Goal: Task Accomplishment & Management: Manage account settings

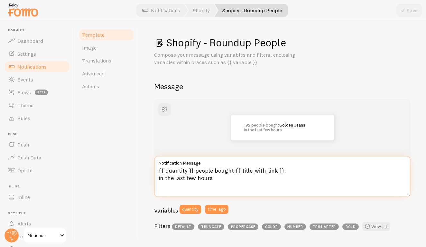
scroll to position [16, 0]
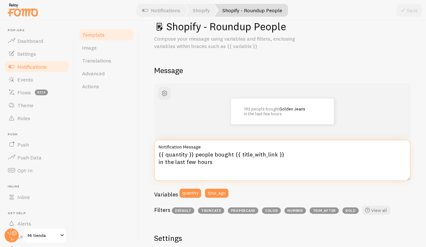
paste textarea "rsonas compraron {{ title_with_link }} en las últimas hora"
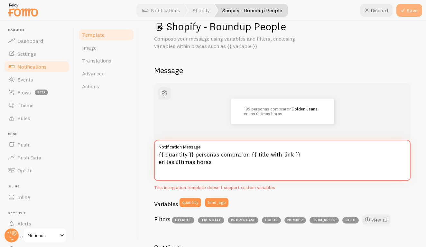
type textarea "{{ quantity }} personas compraron {{ title_with_link }} en las últimas horas"
click at [406, 12] on icon at bounding box center [403, 10] width 8 height 8
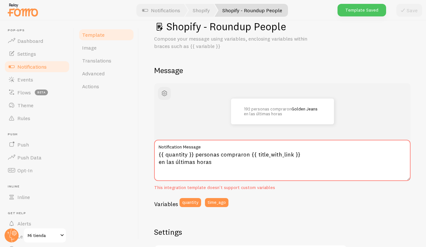
scroll to position [41, 0]
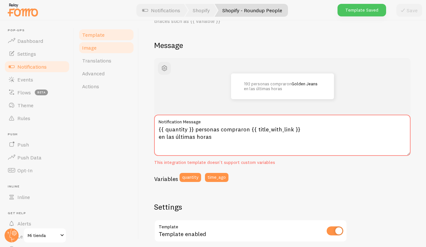
click at [109, 49] on link "Image" at bounding box center [106, 47] width 56 height 13
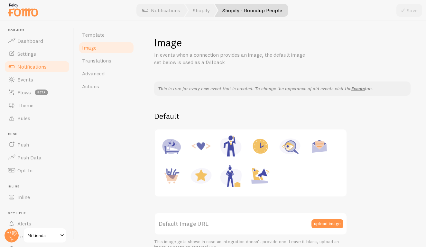
click at [53, 67] on link "Notifications" at bounding box center [37, 66] width 66 height 13
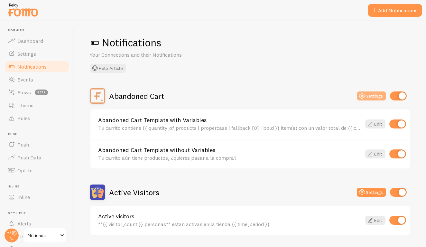
click at [373, 98] on button "Settings" at bounding box center [371, 95] width 29 height 9
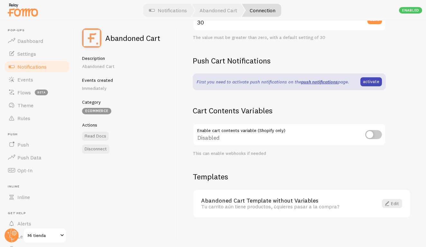
scroll to position [165, 0]
click at [23, 63] on span "Notifications" at bounding box center [31, 66] width 29 height 6
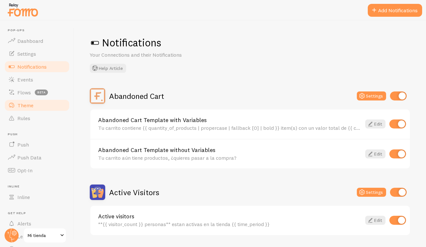
click at [30, 103] on span "Theme" at bounding box center [25, 105] width 16 height 6
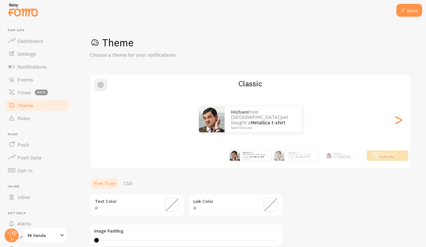
click at [100, 84] on span "button" at bounding box center [101, 85] width 8 height 8
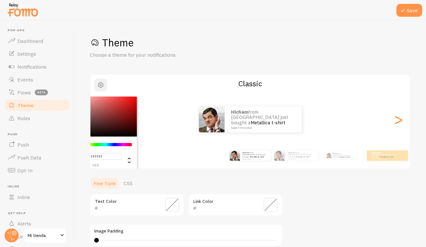
click at [102, 85] on span "button" at bounding box center [101, 85] width 8 height 8
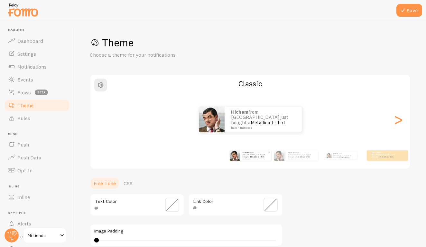
click at [253, 158] on div "[PERSON_NAME] from [GEOGRAPHIC_DATA] just bought a Metallica t-shirt hace 4 min…" at bounding box center [255, 155] width 31 height 10
click at [282, 159] on img at bounding box center [279, 155] width 10 height 10
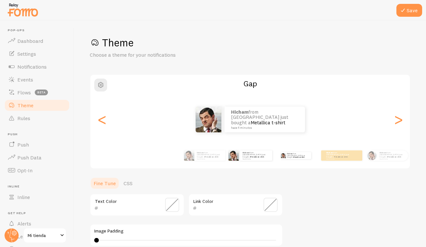
click at [292, 158] on div "[PERSON_NAME] from [GEOGRAPHIC_DATA] just bought a Metallica t-shirt hace 4 min…" at bounding box center [296, 156] width 41 height 18
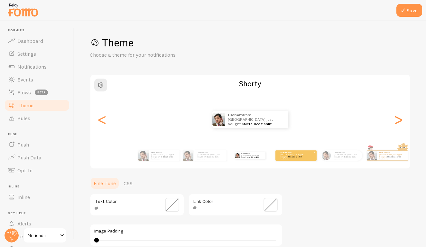
click at [300, 158] on div "[PERSON_NAME] from [GEOGRAPHIC_DATA] just bought a Metallica t-shirt hace 4 min…" at bounding box center [296, 155] width 41 height 10
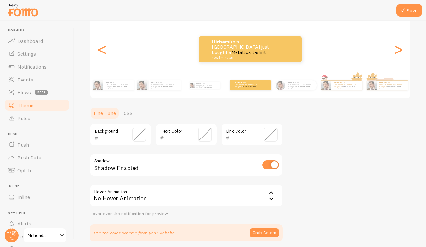
scroll to position [72, 0]
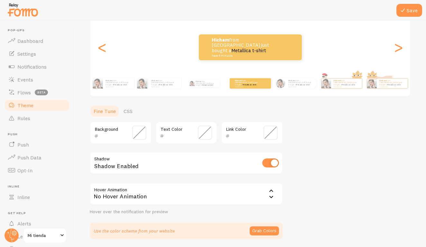
click at [138, 128] on span at bounding box center [139, 133] width 14 height 14
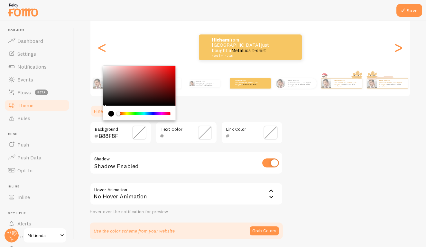
click at [119, 76] on div "Chrome color picker" at bounding box center [139, 86] width 72 height 40
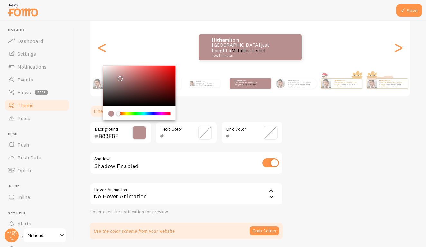
click at [113, 70] on div "Chrome color picker" at bounding box center [139, 86] width 72 height 40
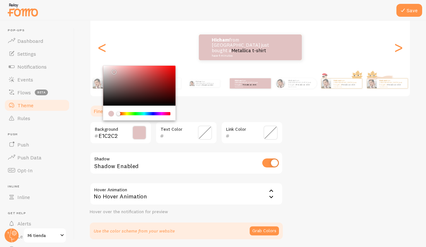
click at [108, 70] on div "Chrome color picker" at bounding box center [139, 86] width 72 height 40
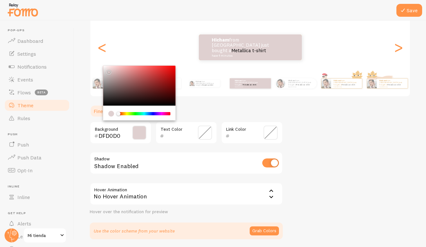
click at [105, 70] on div "Chrome color picker" at bounding box center [139, 86] width 72 height 40
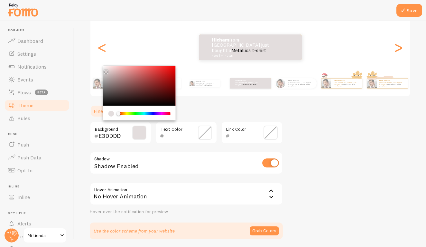
click at [106, 68] on div "Chrome color picker" at bounding box center [139, 86] width 72 height 40
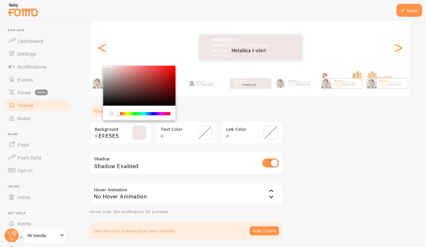
click at [106, 69] on div "Chrome color picker" at bounding box center [108, 70] width 4 height 4
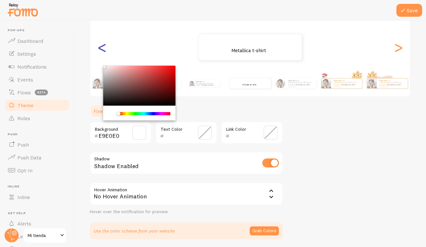
type input "FFFFFF"
drag, startPoint x: 109, startPoint y: 68, endPoint x: 102, endPoint y: 63, distance: 8.2
click at [209, 134] on span at bounding box center [205, 133] width 14 height 14
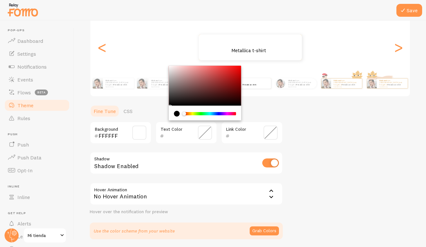
click at [177, 114] on div "current color is #000000" at bounding box center [177, 114] width 6 height 6
click at [171, 105] on div "Chrome color picker" at bounding box center [205, 86] width 72 height 40
click at [171, 104] on div "Chrome color picker" at bounding box center [205, 86] width 72 height 40
click at [171, 104] on div "Chrome color picker" at bounding box center [173, 106] width 4 height 4
click at [170, 102] on div "Chrome color picker" at bounding box center [205, 86] width 72 height 40
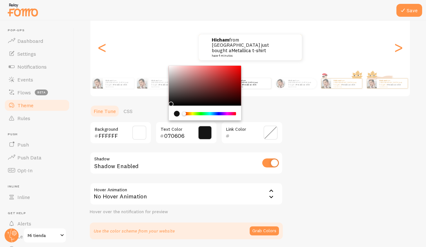
type input "151515"
click at [267, 132] on span at bounding box center [271, 133] width 14 height 14
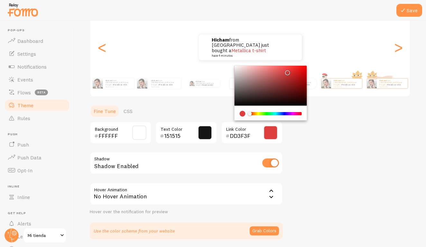
click at [286, 71] on div "Chrome color picker" at bounding box center [271, 86] width 72 height 40
click at [297, 67] on div "Chrome color picker" at bounding box center [271, 86] width 72 height 40
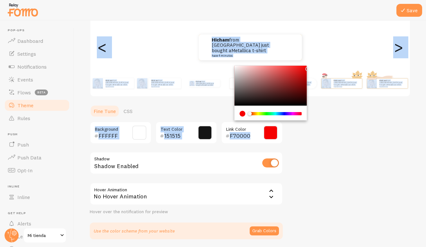
drag, startPoint x: 299, startPoint y: 67, endPoint x: 308, endPoint y: 66, distance: 8.7
click at [308, 66] on div "Theme Choose a theme for your notifications Colorful Hicham from [GEOGRAPHIC_DA…" at bounding box center [250, 101] width 321 height 275
type input "F90000"
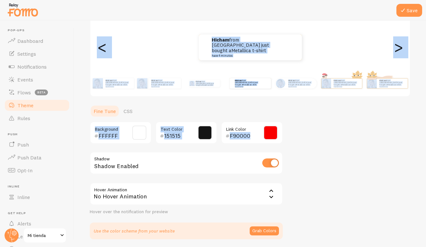
click at [335, 55] on div "[PERSON_NAME] from [GEOGRAPHIC_DATA] just bought a Metallica t-shirt hace 4 min…" at bounding box center [250, 47] width 320 height 26
click at [378, 14] on div at bounding box center [213, 10] width 426 height 21
click at [408, 14] on button "Save" at bounding box center [410, 10] width 26 height 13
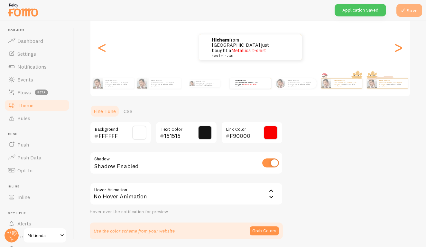
click at [413, 15] on button "Save" at bounding box center [410, 10] width 26 height 13
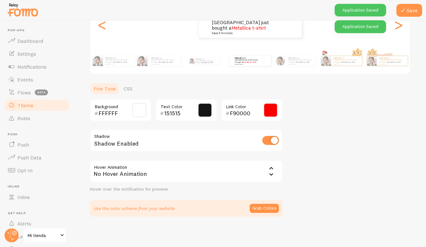
scroll to position [94, 0]
click at [196, 170] on div "No Hover Animation" at bounding box center [186, 171] width 193 height 23
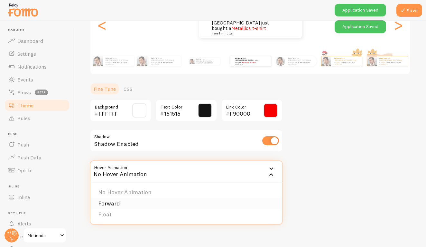
click at [165, 203] on li "Forward" at bounding box center [186, 203] width 192 height 11
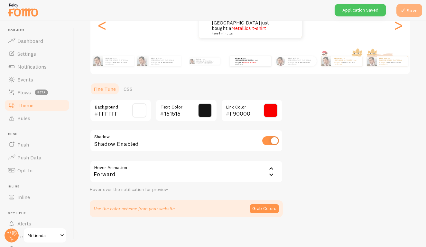
click at [411, 11] on button "Save" at bounding box center [410, 10] width 26 height 13
click at [204, 172] on div "Forward" at bounding box center [186, 171] width 193 height 23
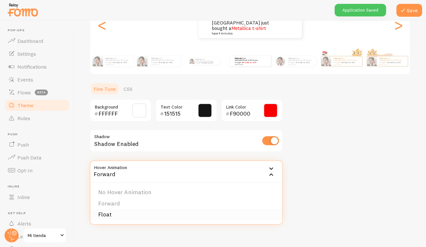
click at [211, 213] on li "Float" at bounding box center [186, 214] width 192 height 11
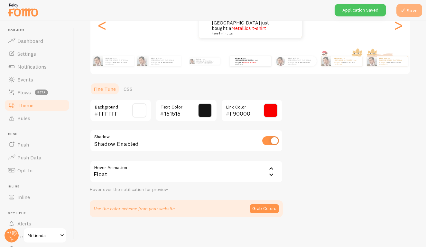
click at [405, 10] on icon at bounding box center [403, 10] width 8 height 8
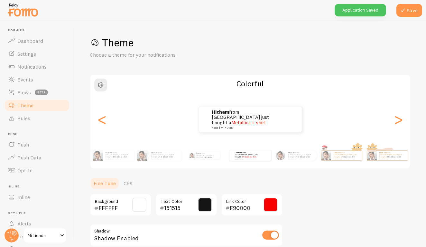
scroll to position [0, 0]
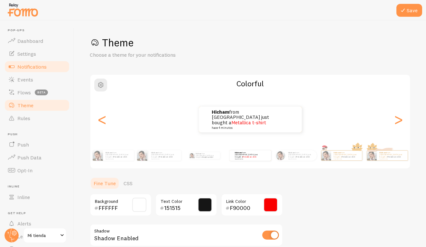
click at [33, 70] on link "Notifications" at bounding box center [37, 66] width 66 height 13
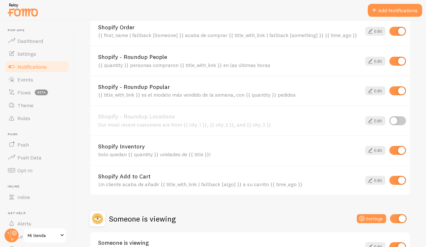
scroll to position [266, 0]
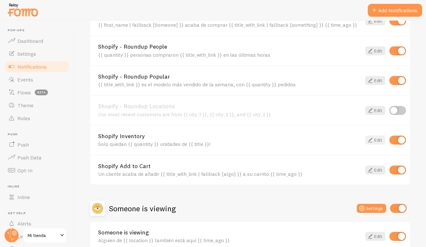
click at [383, 138] on link "Edit" at bounding box center [375, 140] width 20 height 9
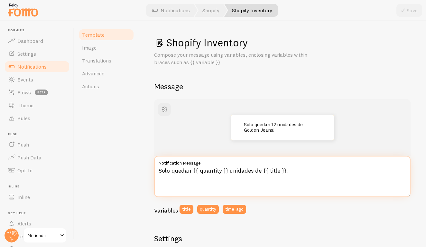
click at [260, 172] on textarea "Solo quedan {{ quantity }} unidades de {{ title }}!" at bounding box center [282, 176] width 257 height 41
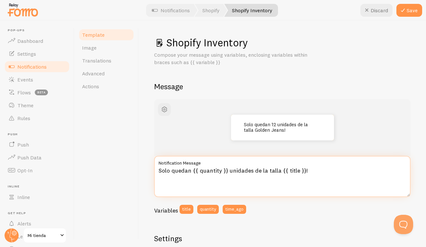
click at [160, 168] on textarea "Solo quedan {{ quantity }} unidades de la talla {{ title }}!" at bounding box center [282, 176] width 257 height 41
click at [314, 170] on textarea "**Solo quedan {{ quantity }} unidades de la talla {{ title }}!" at bounding box center [282, 176] width 257 height 41
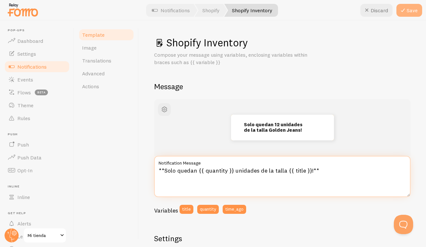
type textarea "**Solo quedan {{ quantity }} unidades de la talla {{ title }}!**"
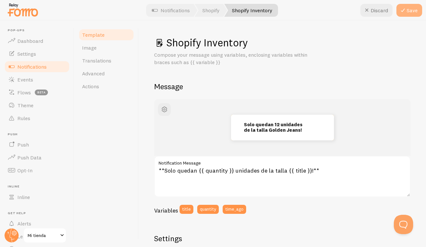
click at [403, 11] on icon at bounding box center [403, 10] width 8 height 8
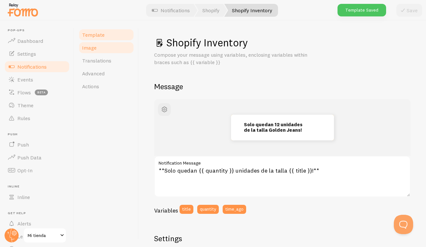
click at [100, 50] on link "Image" at bounding box center [106, 47] width 56 height 13
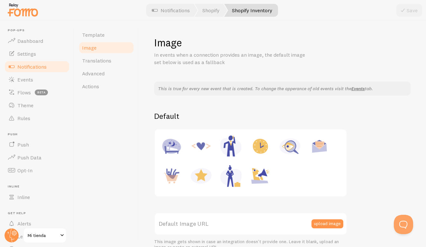
click at [103, 48] on link "Image" at bounding box center [106, 47] width 56 height 13
click at [261, 147] on img at bounding box center [260, 146] width 24 height 24
type input "[URL][DOMAIN_NAME]"
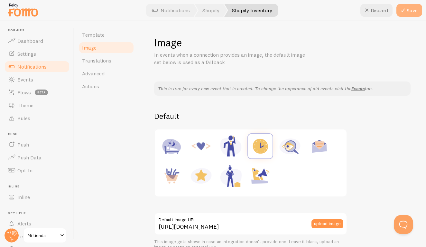
click at [415, 5] on button "Save" at bounding box center [410, 10] width 26 height 13
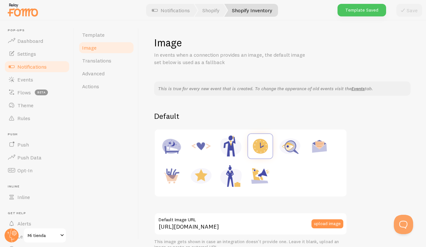
click at [44, 70] on link "Notifications" at bounding box center [37, 66] width 66 height 13
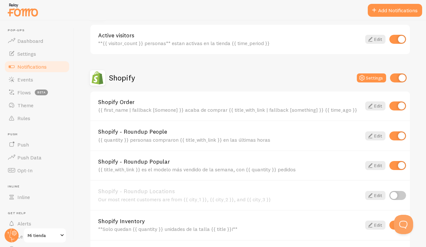
scroll to position [182, 0]
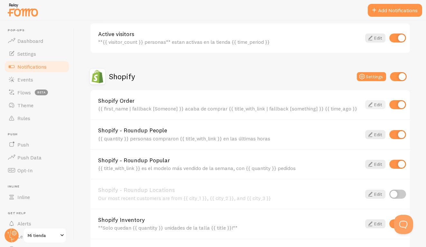
click at [371, 103] on icon at bounding box center [371, 105] width 8 height 8
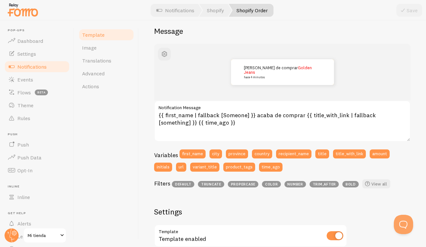
scroll to position [56, 0]
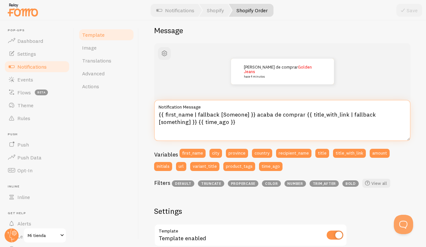
click at [237, 124] on textarea "{{ first_name | fallback [Someone] }} acaba de comprar {{ title_with_link | fal…" at bounding box center [282, 120] width 257 height 41
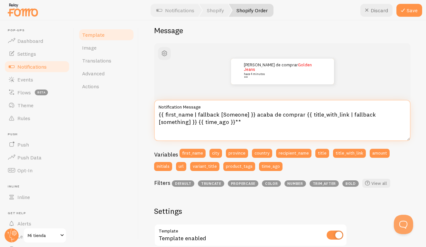
click at [160, 113] on textarea "{{ first_name | fallback [Someone] }} acaba de comprar {{ title_with_link | fal…" at bounding box center [282, 120] width 257 height 41
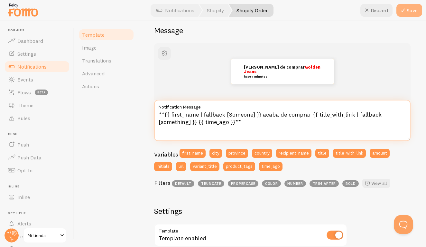
type textarea "**{{ first_name | fallback [Someone] }} acaba de comprar {{ title_with_link | f…"
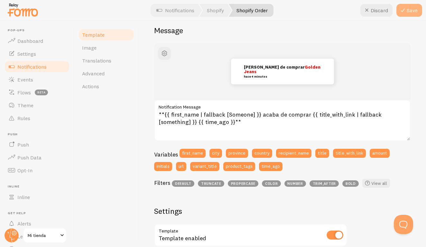
click at [406, 12] on icon at bounding box center [403, 10] width 8 height 8
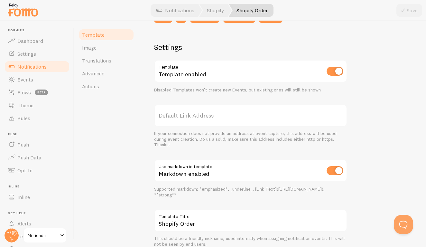
scroll to position [208, 0]
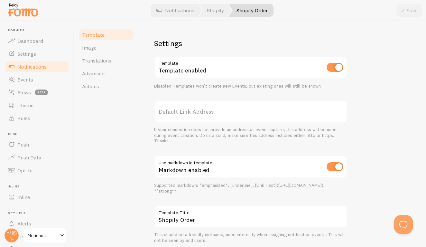
click at [332, 68] on input "checkbox" at bounding box center [335, 67] width 17 height 9
checkbox input "true"
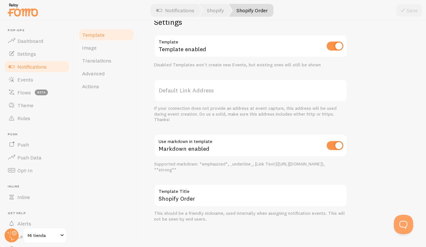
scroll to position [229, 0]
click at [101, 46] on link "Image" at bounding box center [106, 47] width 56 height 13
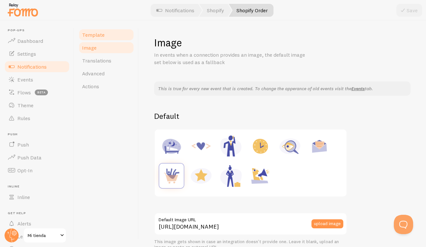
click at [100, 39] on link "Template" at bounding box center [106, 34] width 56 height 13
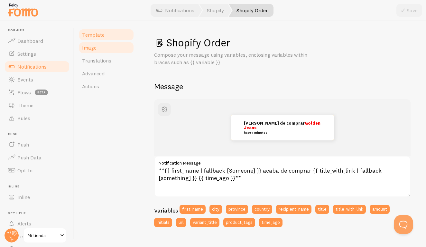
click at [103, 47] on link "Image" at bounding box center [106, 47] width 56 height 13
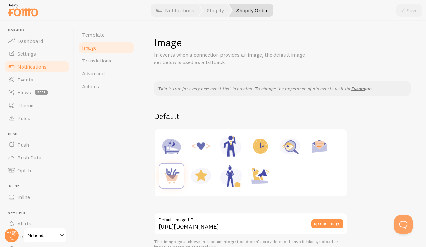
click at [206, 174] on img at bounding box center [201, 176] width 24 height 24
type input "[URL][DOMAIN_NAME]"
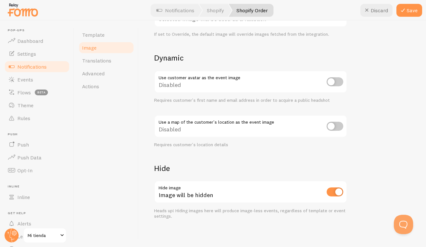
scroll to position [257, 0]
click at [110, 57] on span "Translations" at bounding box center [96, 60] width 29 height 6
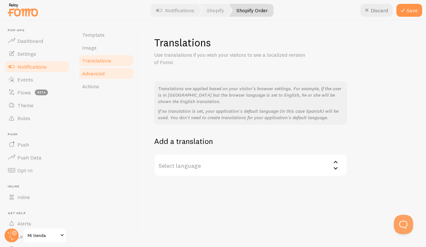
click at [108, 71] on link "Advanced" at bounding box center [106, 73] width 56 height 13
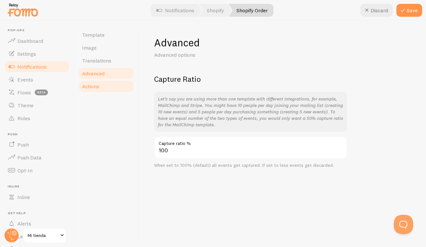
click at [106, 86] on link "Actions" at bounding box center [106, 86] width 56 height 13
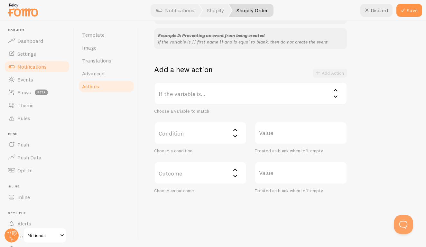
scroll to position [85, 0]
click at [409, 12] on button "Save" at bounding box center [410, 10] width 26 height 13
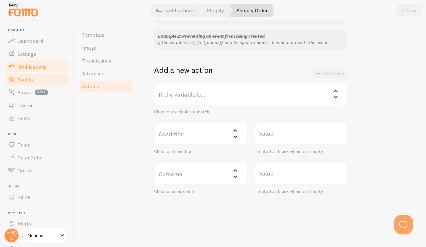
click at [27, 80] on span "Events" at bounding box center [25, 79] width 16 height 6
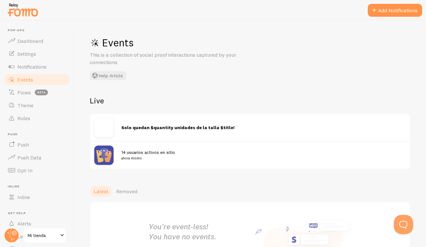
click at [141, 151] on span "14 usuarios activos en sitio ahora mismo" at bounding box center [259, 155] width 277 height 12
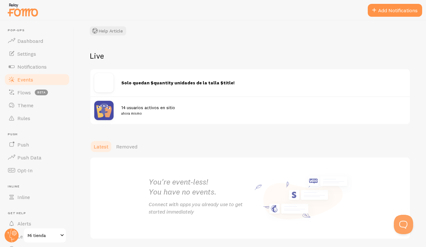
scroll to position [45, 0]
